Goal: Find specific page/section

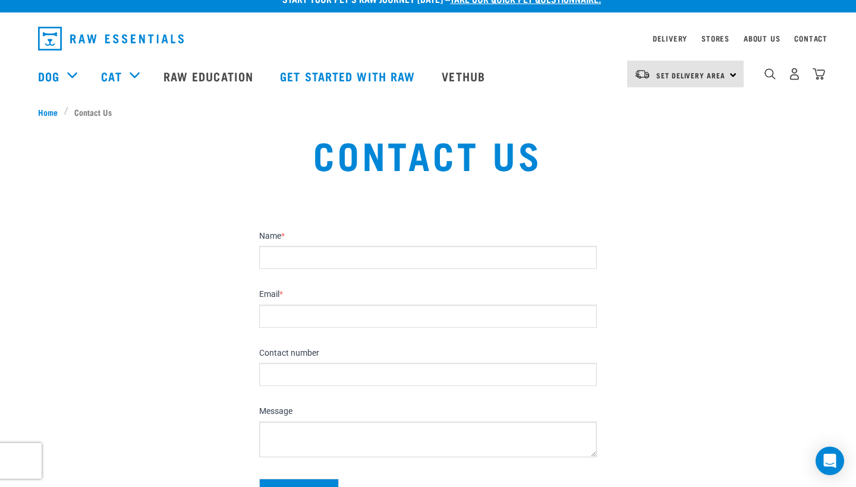
scroll to position [26, 0]
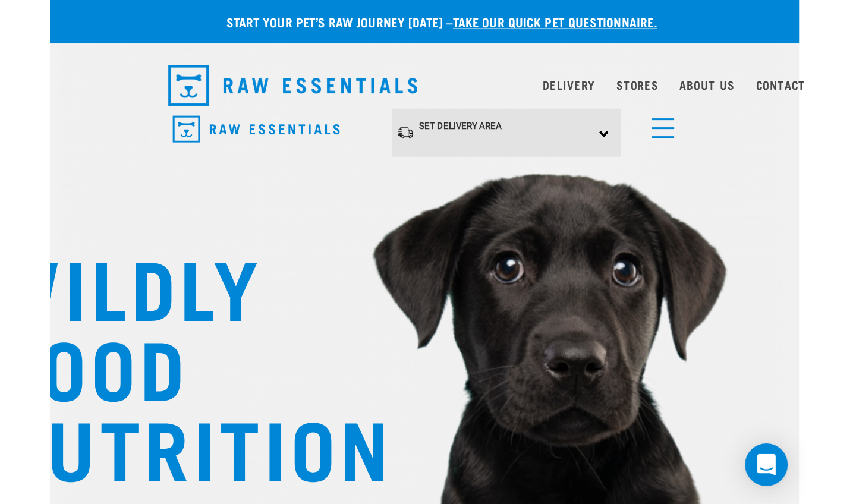
scroll to position [1, 0]
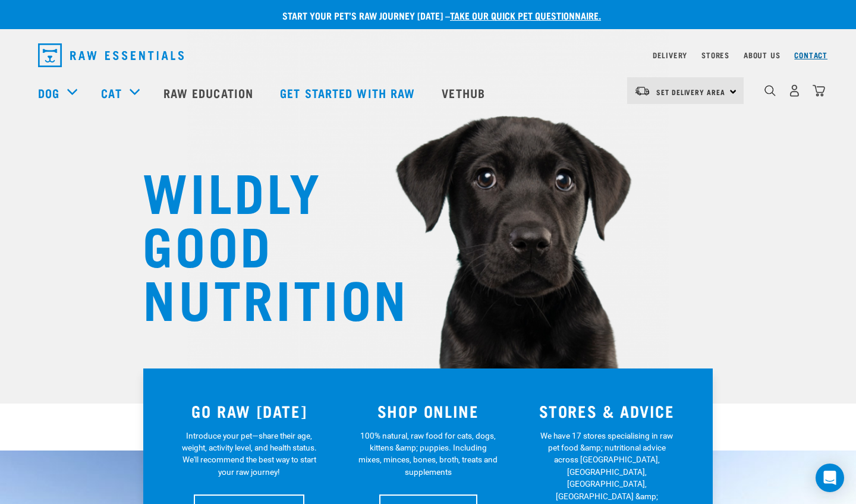
click at [503, 57] on link "Contact" at bounding box center [810, 55] width 33 height 4
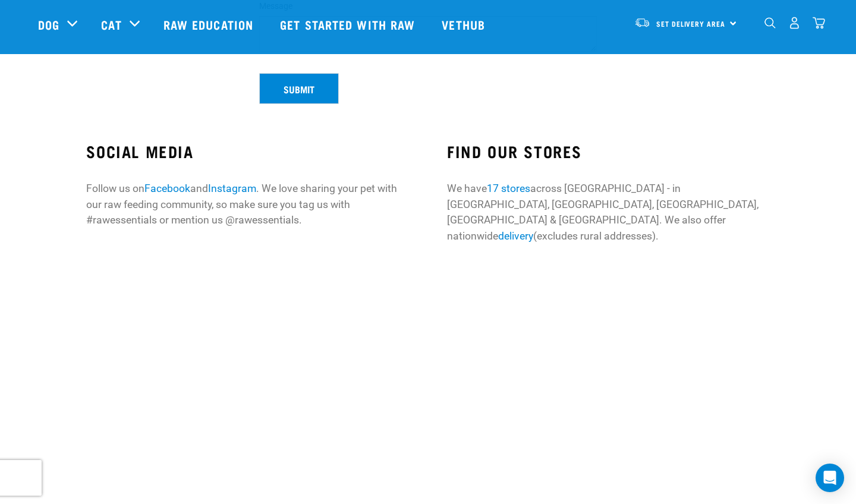
scroll to position [335, 0]
click at [513, 190] on link "17 stores" at bounding box center [508, 189] width 43 height 12
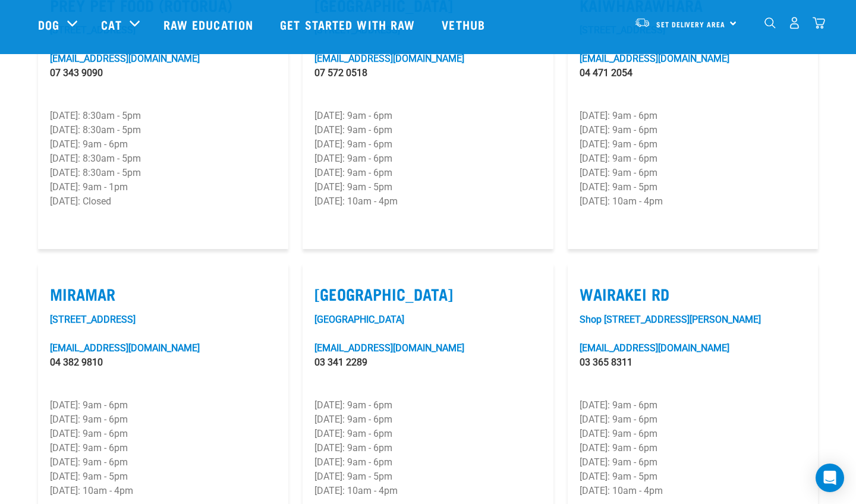
scroll to position [1606, 0]
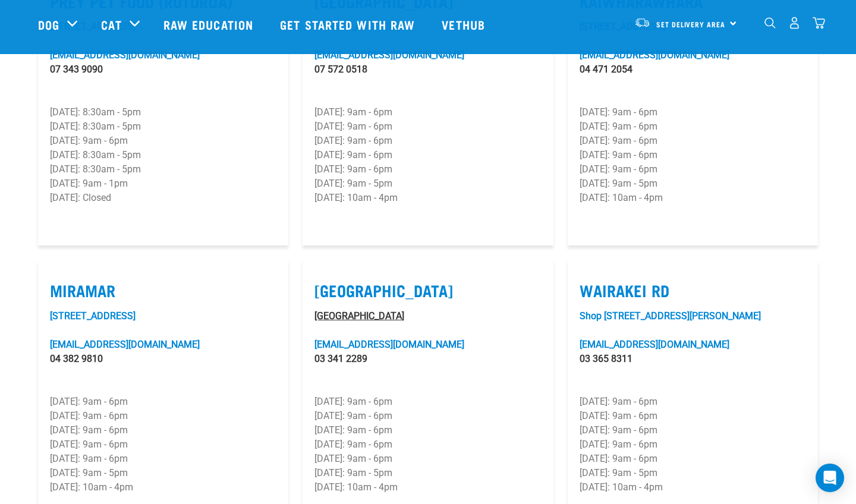
click at [365, 310] on link "Unit 23, Tower Junction" at bounding box center [359, 315] width 90 height 11
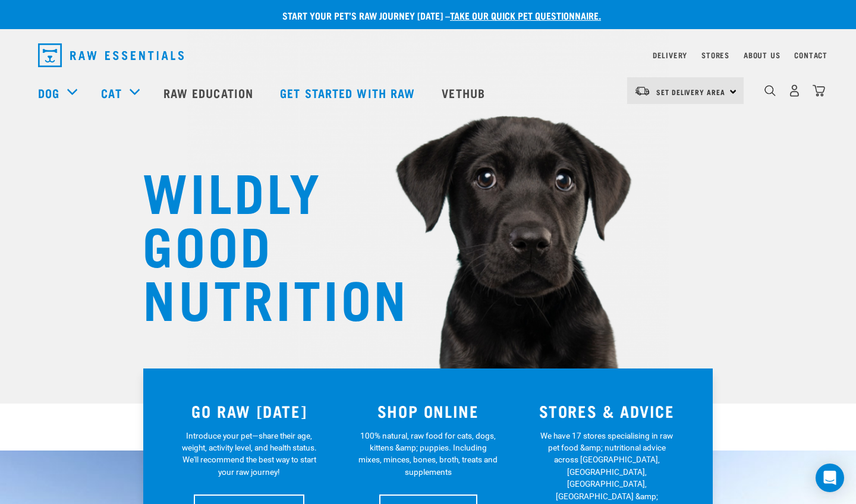
scroll to position [3, 0]
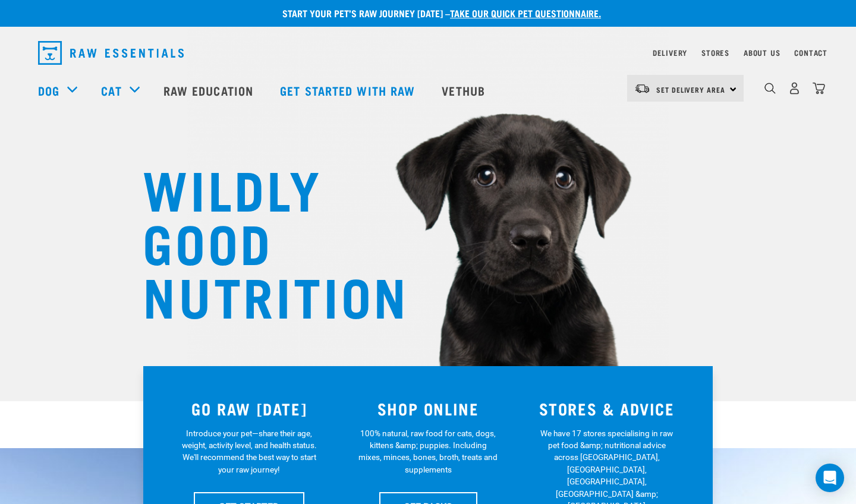
click at [759, 49] on div "About Us" at bounding box center [761, 53] width 36 height 14
click at [756, 53] on link "About Us" at bounding box center [761, 52] width 36 height 4
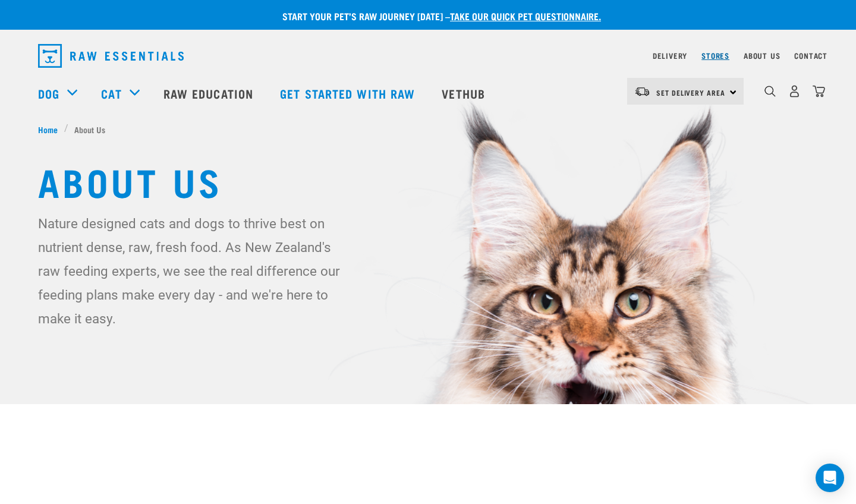
click at [715, 55] on link "Stores" at bounding box center [715, 55] width 28 height 4
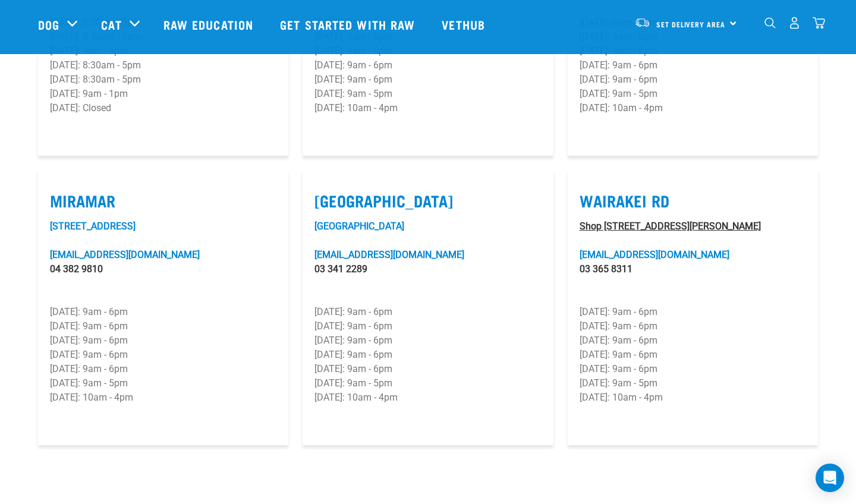
scroll to position [1696, 0]
